Goal: Task Accomplishment & Management: Complete application form

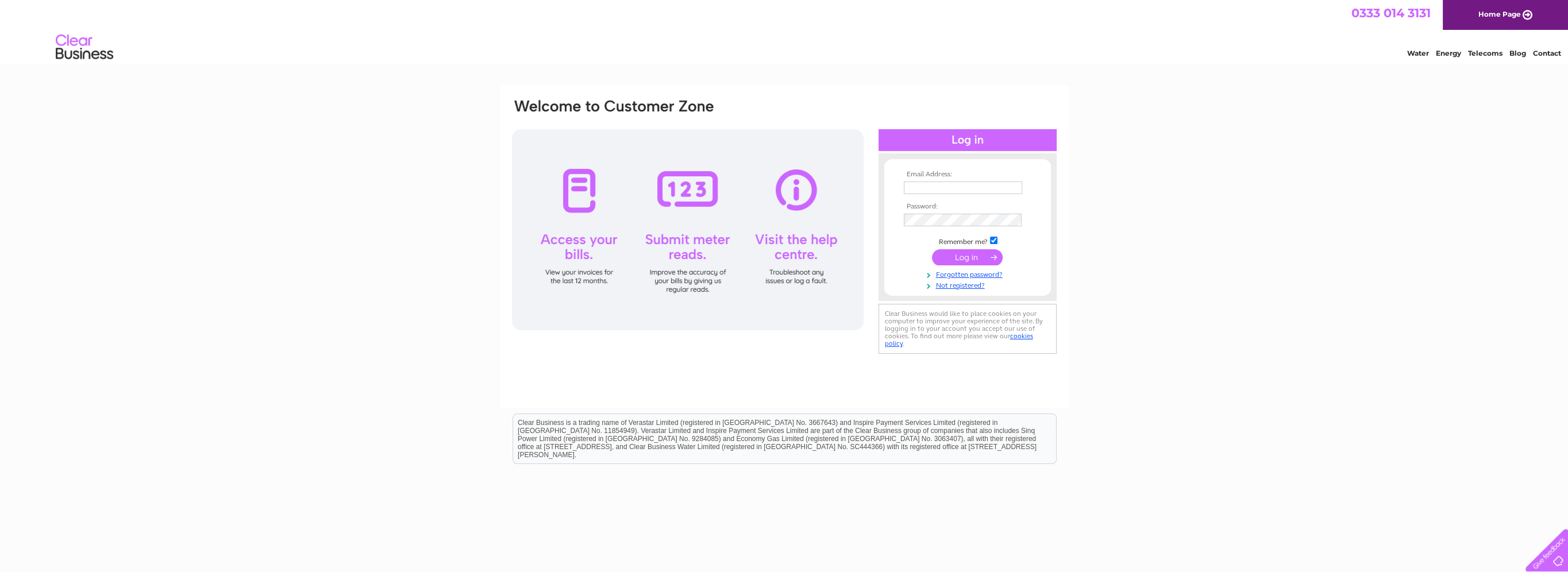
drag, startPoint x: 590, startPoint y: 203, endPoint x: 584, endPoint y: 203, distance: 6.0
click at [583, 192] on div at bounding box center [688, 229] width 352 height 201
click at [575, 244] on div at bounding box center [688, 229] width 352 height 201
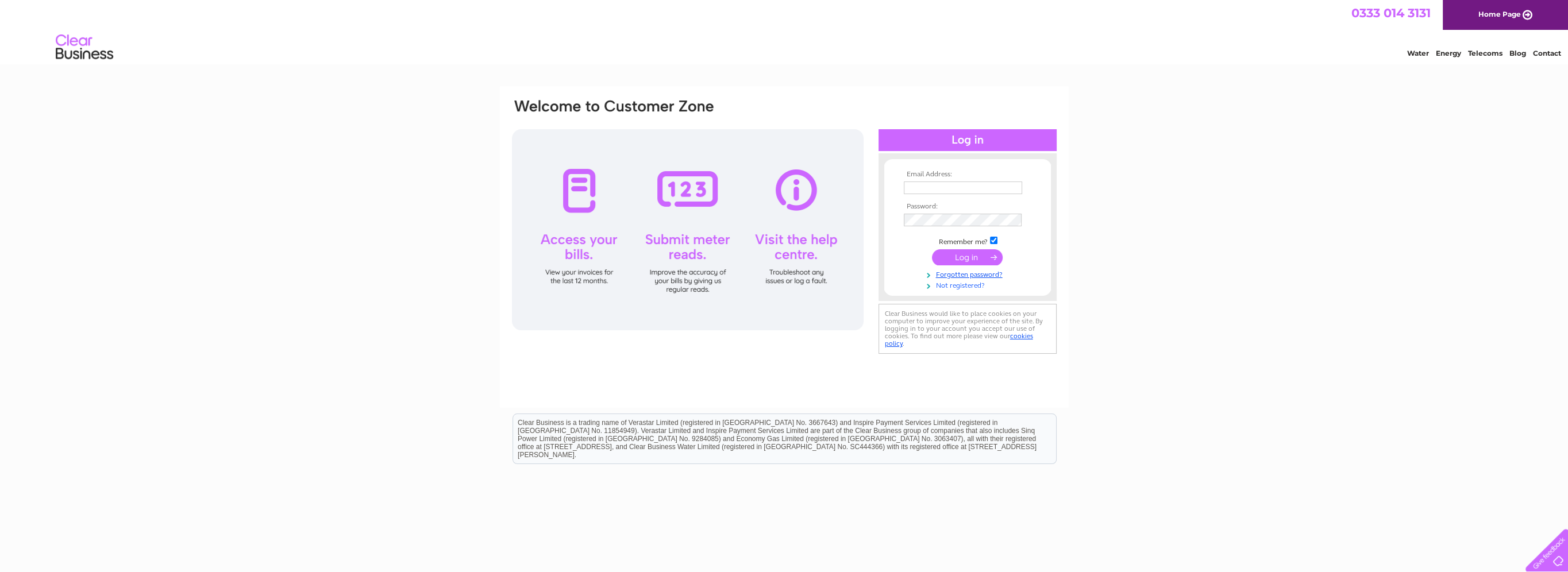
click at [975, 286] on link "Not registered?" at bounding box center [968, 284] width 130 height 11
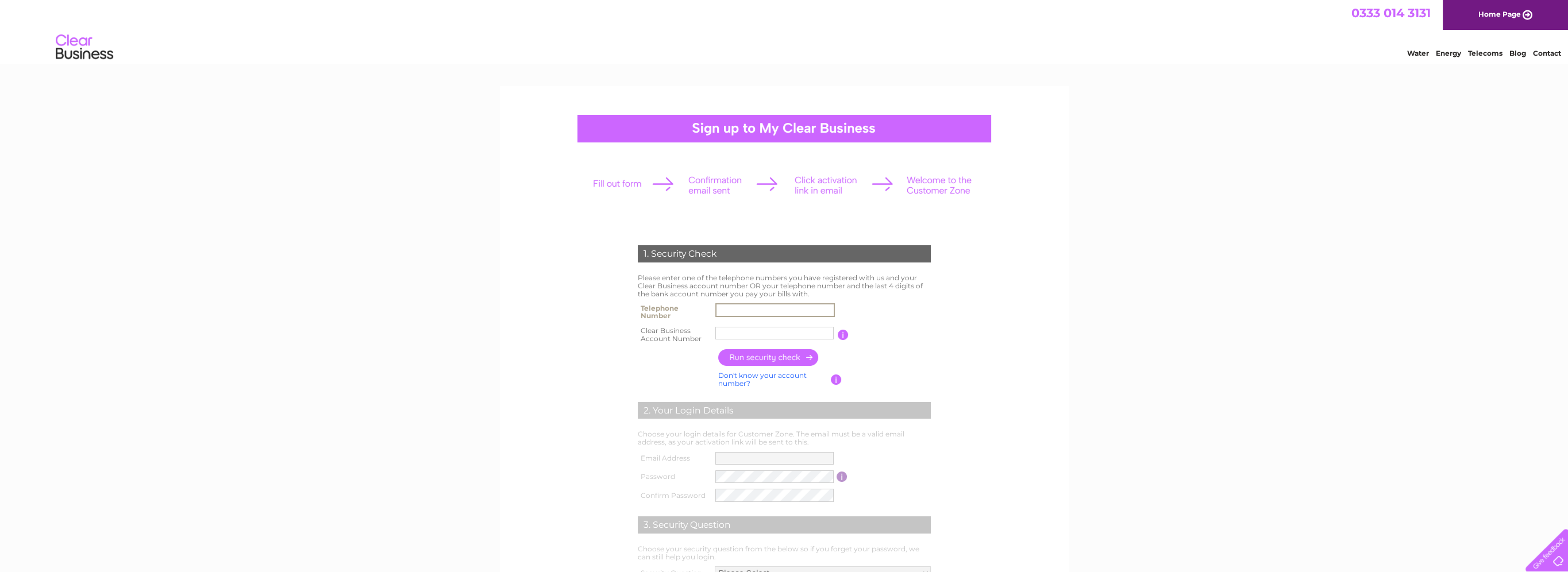
click at [759, 310] on input "text" at bounding box center [775, 310] width 120 height 14
type input "07817242352"
click at [774, 326] on td "SHAX BURG" at bounding box center [774, 335] width 124 height 23
click at [775, 336] on input "SHAX BURG" at bounding box center [775, 333] width 120 height 14
click at [1010, 506] on form "1. Security Check Please enter one of the telephone numbers you have registered…" at bounding box center [784, 437] width 547 height 430
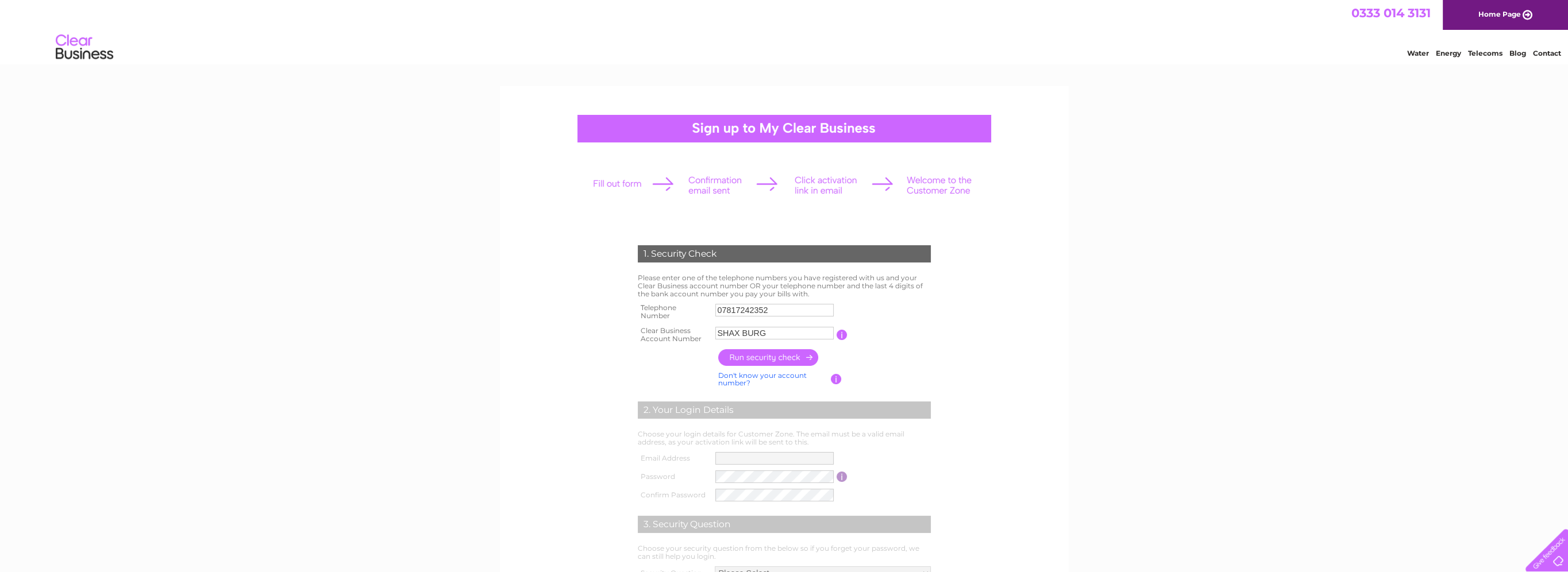
click at [774, 332] on input "SHAX BURG" at bounding box center [774, 333] width 118 height 12
type input "S"
click at [760, 352] on input "button" at bounding box center [768, 357] width 101 height 16
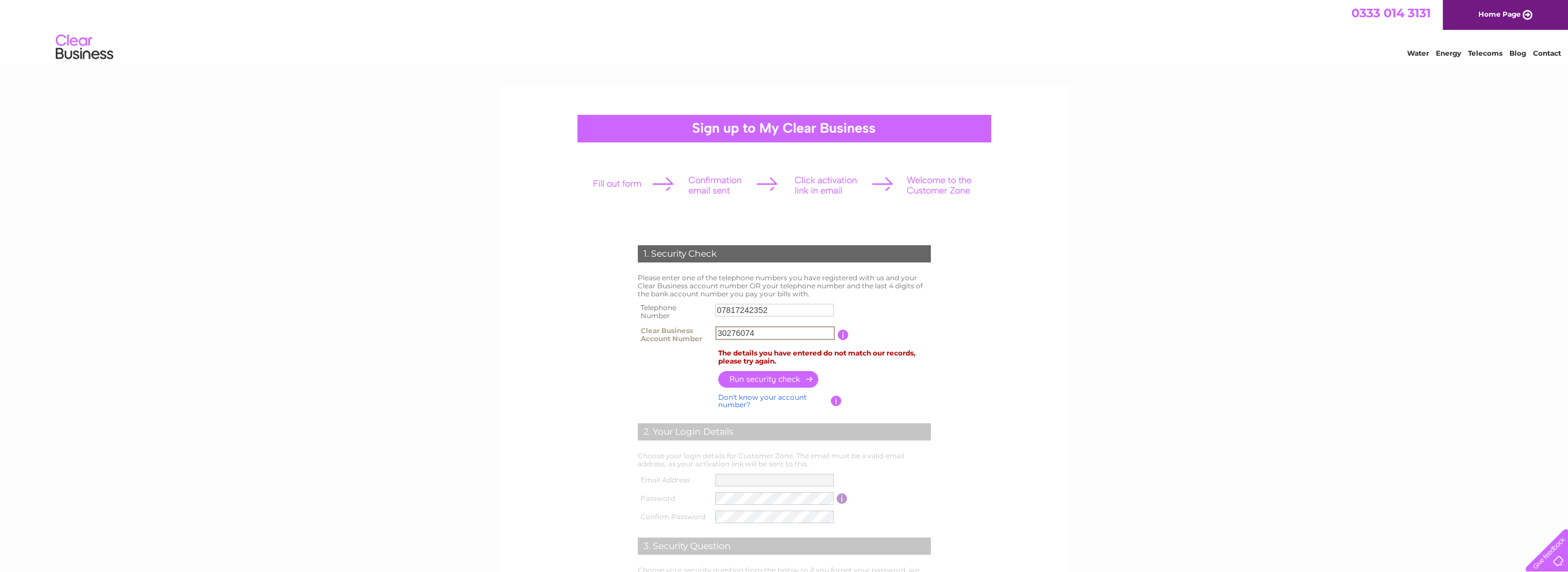
click at [780, 330] on input "30276074" at bounding box center [775, 333] width 120 height 14
type input "3"
drag, startPoint x: 791, startPoint y: 301, endPoint x: 791, endPoint y: 309, distance: 8.0
click at [791, 309] on td "07817242352" at bounding box center [774, 311] width 124 height 23
click at [780, 314] on input "07817242352" at bounding box center [775, 310] width 120 height 14
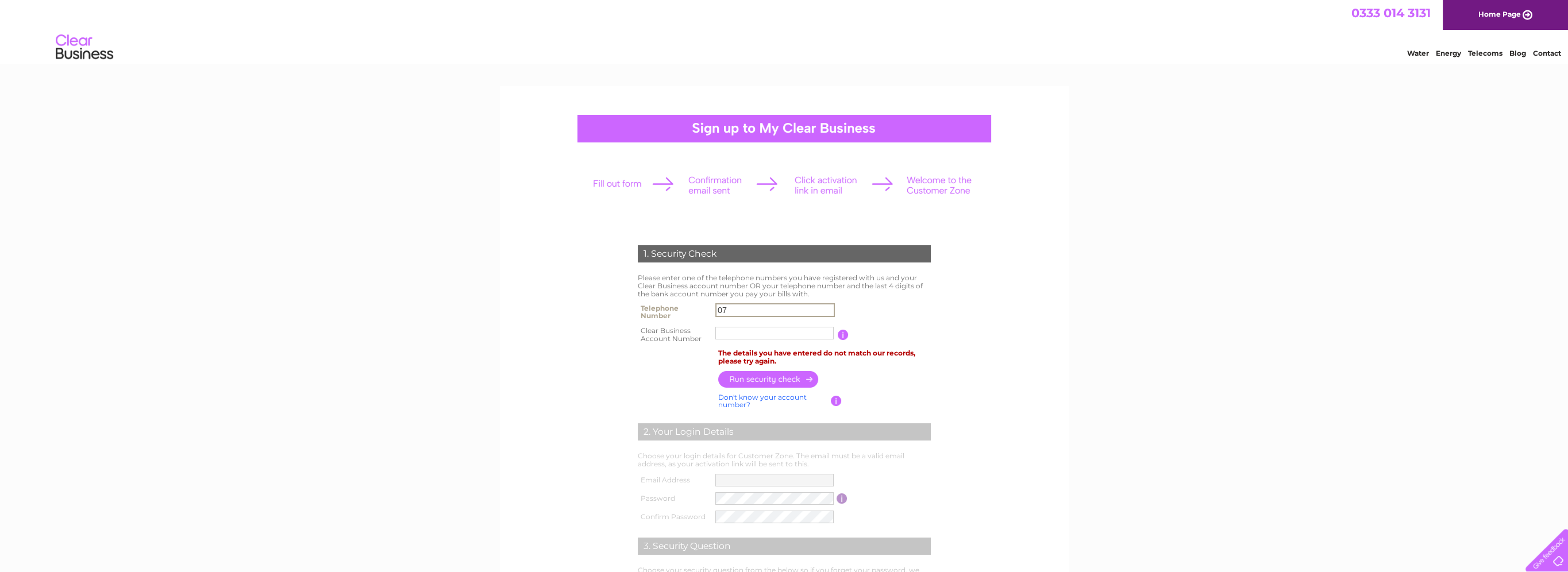
type input "0"
click at [751, 308] on input "text" at bounding box center [775, 310] width 120 height 14
type input "07817242352"
click at [771, 379] on input "button" at bounding box center [768, 379] width 101 height 16
click at [771, 379] on input "button" at bounding box center [768, 380] width 101 height 16
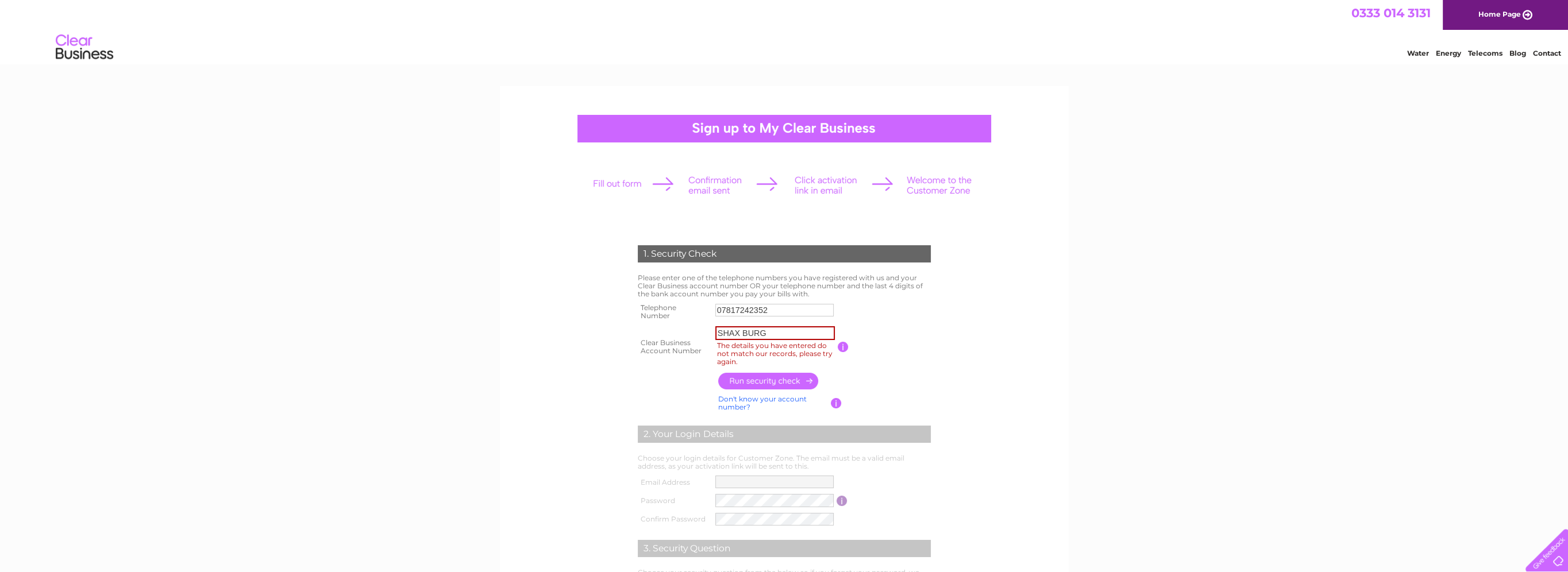
click at [788, 377] on input "button" at bounding box center [768, 380] width 101 height 16
click at [811, 375] on input "button" at bounding box center [768, 380] width 101 height 16
click at [842, 343] on input "button" at bounding box center [843, 347] width 11 height 10
click at [784, 379] on input "button" at bounding box center [768, 380] width 101 height 16
click at [783, 333] on input "SHAX BURG" at bounding box center [775, 333] width 120 height 14
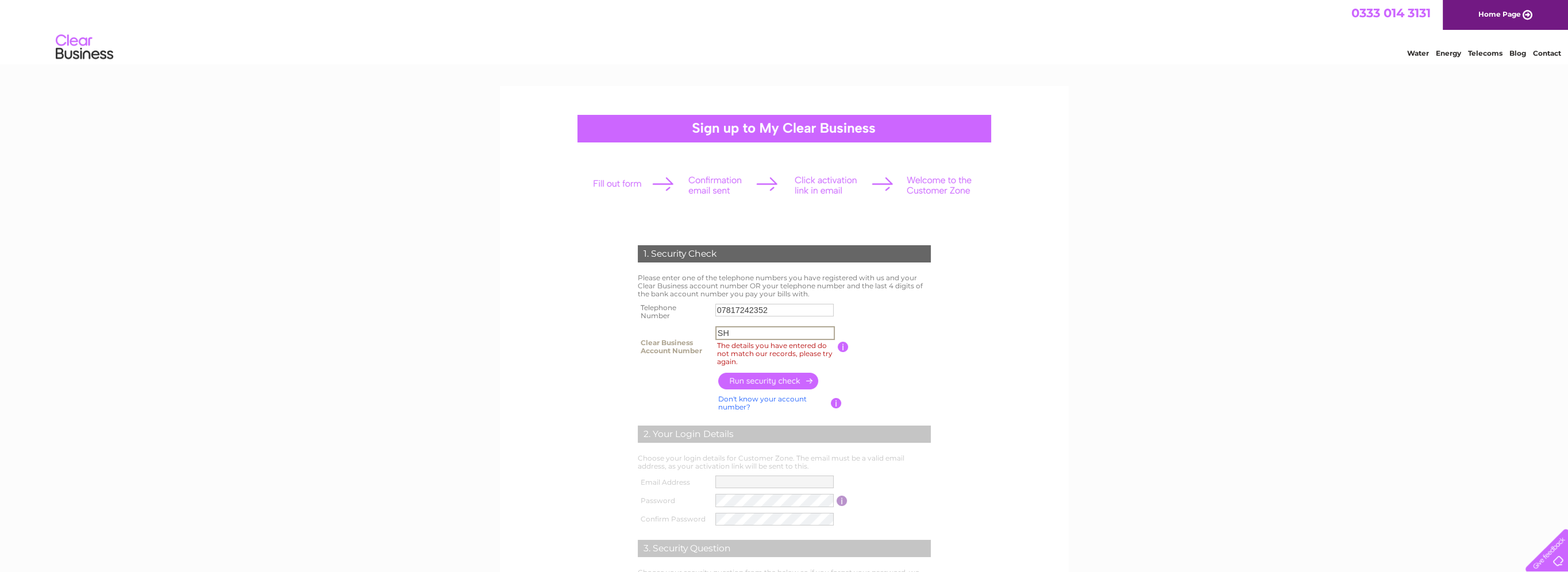
type input "S"
type input "30276074"
click at [766, 379] on input "button" at bounding box center [768, 380] width 101 height 16
click at [766, 379] on input "button" at bounding box center [768, 379] width 101 height 16
